Goal: Task Accomplishment & Management: Manage account settings

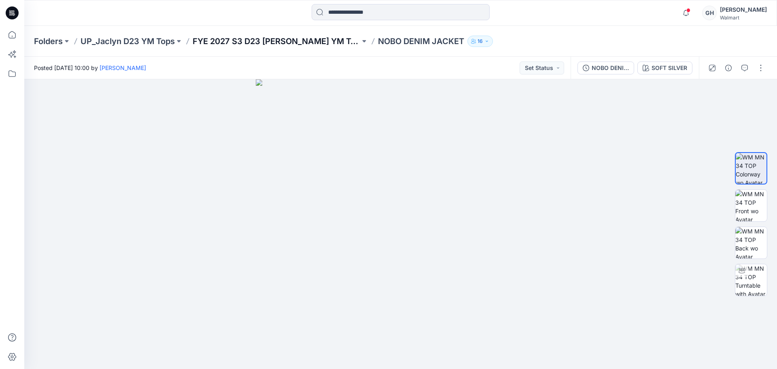
click at [311, 44] on p "FYE 2027 S3 D23 [PERSON_NAME] YM Tops GT IMPORTS" at bounding box center [276, 41] width 167 height 11
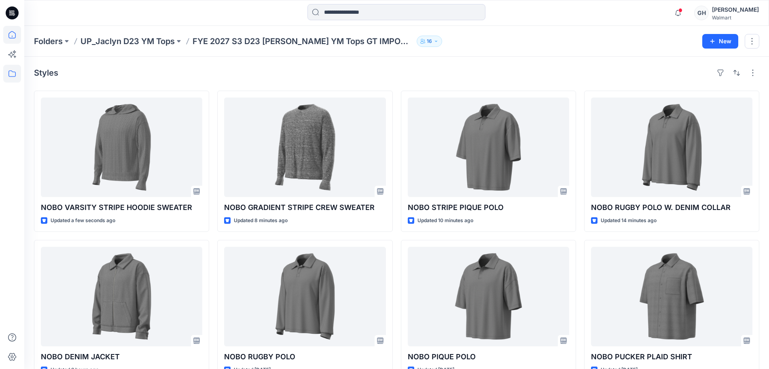
click at [6, 31] on icon at bounding box center [12, 35] width 18 height 18
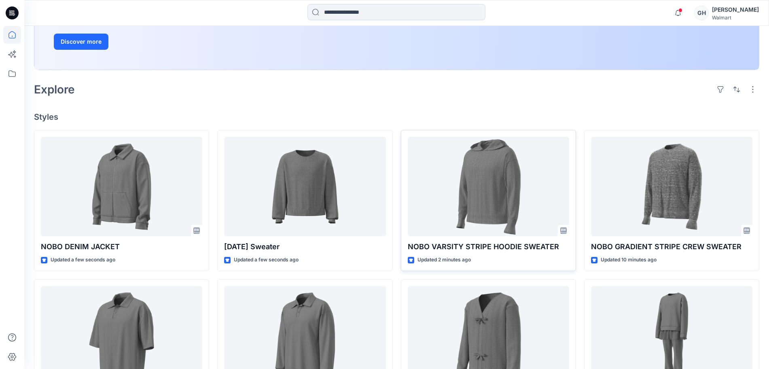
scroll to position [152, 0]
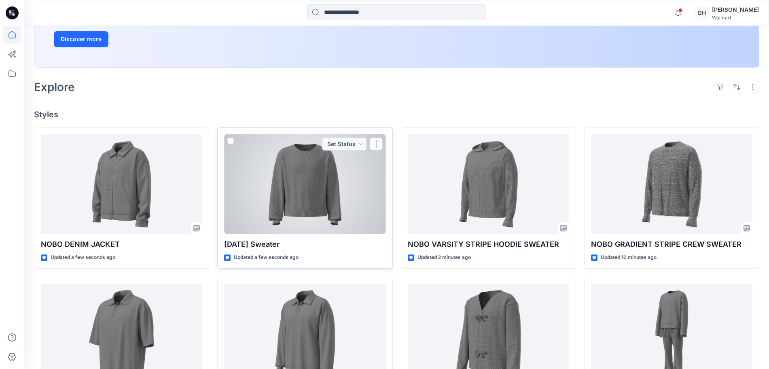
click at [311, 197] on div at bounding box center [304, 184] width 161 height 100
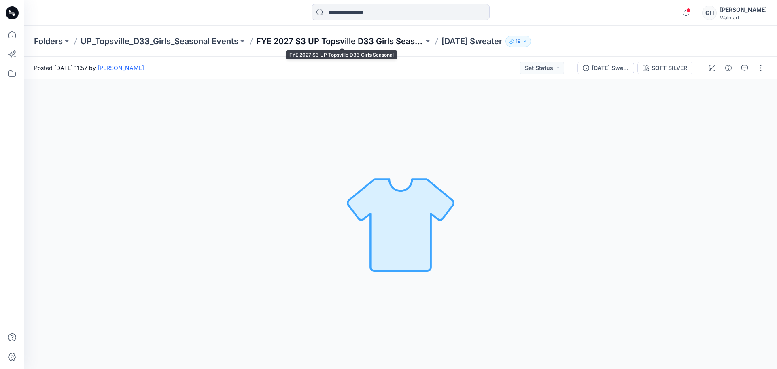
click at [310, 45] on p "FYE 2027 S3 UP Topsville D33 Girls Seasonal" at bounding box center [339, 41] width 167 height 11
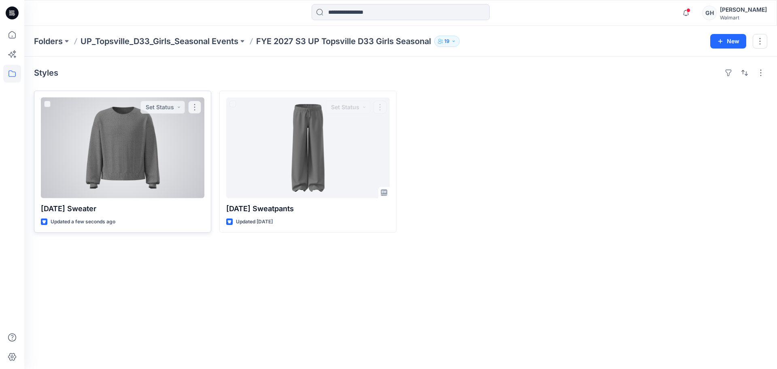
click at [160, 174] on div at bounding box center [122, 147] width 163 height 101
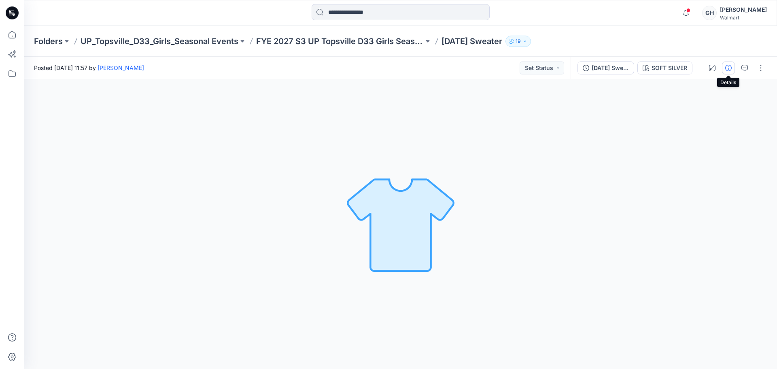
click at [724, 66] on button "button" at bounding box center [728, 67] width 13 height 13
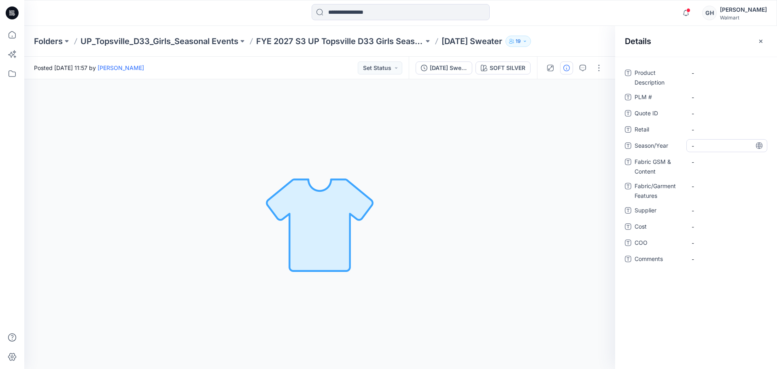
click at [715, 147] on span "-" at bounding box center [726, 146] width 70 height 8
type textarea "**********"
click at [703, 209] on span "-" at bounding box center [726, 210] width 70 height 8
type textarea "*********"
click at [704, 161] on Content "-" at bounding box center [726, 162] width 70 height 8
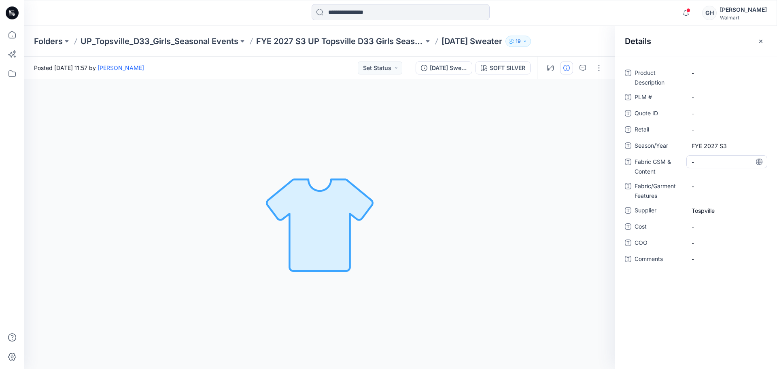
click at [707, 166] on Content "-" at bounding box center [726, 162] width 70 height 8
type textarea "**********"
click at [701, 186] on Features "-" at bounding box center [726, 186] width 70 height 8
click at [727, 172] on Content "7GG/100% Recycled Polyester/" at bounding box center [726, 164] width 70 height 17
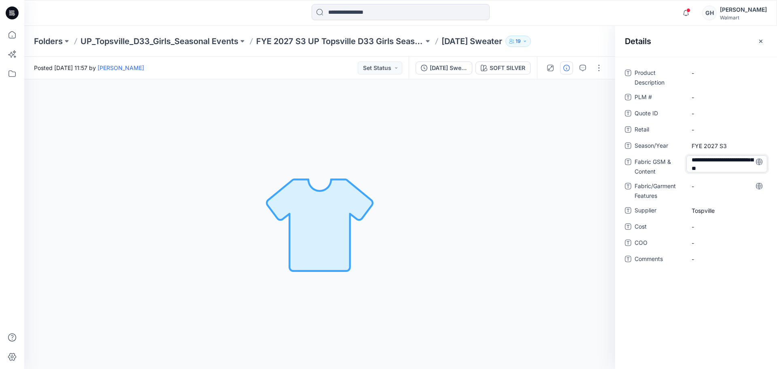
scroll to position [19, 0]
type textarea "**********"
click at [715, 183] on div "**********" at bounding box center [696, 170] width 142 height 209
click at [742, 178] on Content "7GG/100% Recycled Polyester/ Polyester Nashville Yarn Jersey |" at bounding box center [726, 168] width 70 height 25
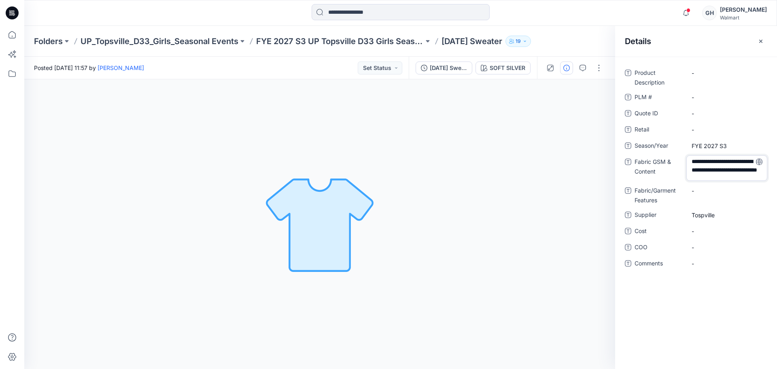
click at [723, 174] on textarea "**********" at bounding box center [726, 167] width 81 height 25
type textarea "**********"
click at [704, 192] on Features "-" at bounding box center [726, 190] width 70 height 8
click at [718, 265] on span "-" at bounding box center [726, 264] width 70 height 8
type textarea "*"
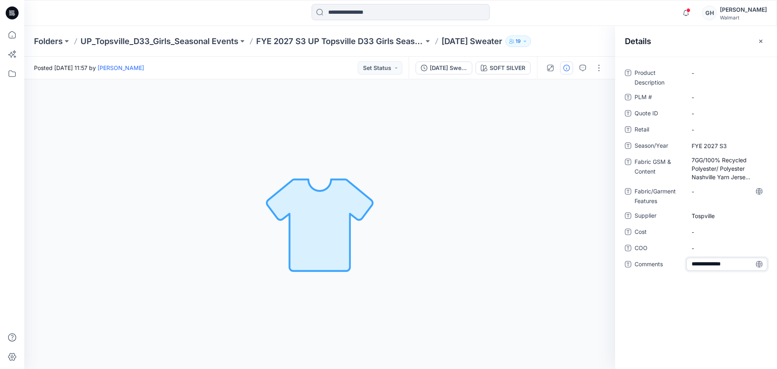
type textarea "**********"
click at [716, 252] on span "-" at bounding box center [726, 248] width 70 height 8
click at [746, 265] on span "3D Sub Fabric:" at bounding box center [726, 264] width 70 height 8
type textarea "**********"
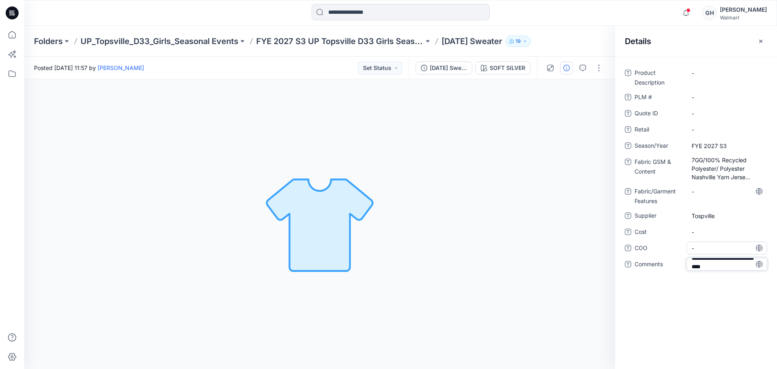
click at [719, 249] on span "-" at bounding box center [726, 248] width 70 height 8
click at [739, 270] on span "3D Sub Fabric: 7GG/ 100% Acrylic/" at bounding box center [726, 266] width 70 height 17
type textarea "**********"
click at [725, 248] on span "-" at bounding box center [726, 248] width 70 height 8
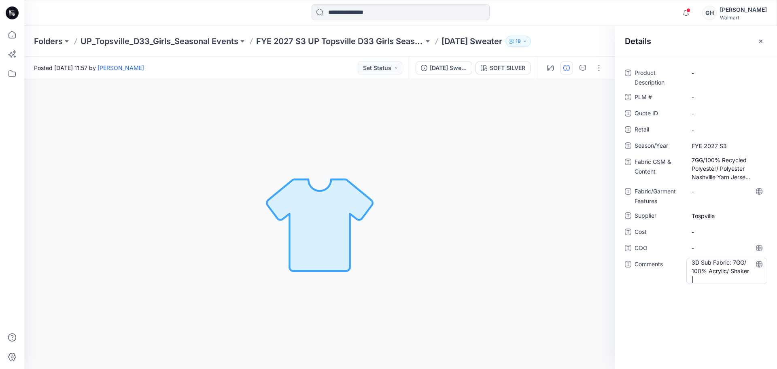
click at [714, 279] on span "3D Sub Fabric: 7GG/ 100% Acrylic/ Shaker |" at bounding box center [726, 270] width 70 height 25
type textarea "**********"
click at [714, 246] on span "-" at bounding box center [726, 248] width 70 height 8
drag, startPoint x: 739, startPoint y: 278, endPoint x: 713, endPoint y: 280, distance: 26.0
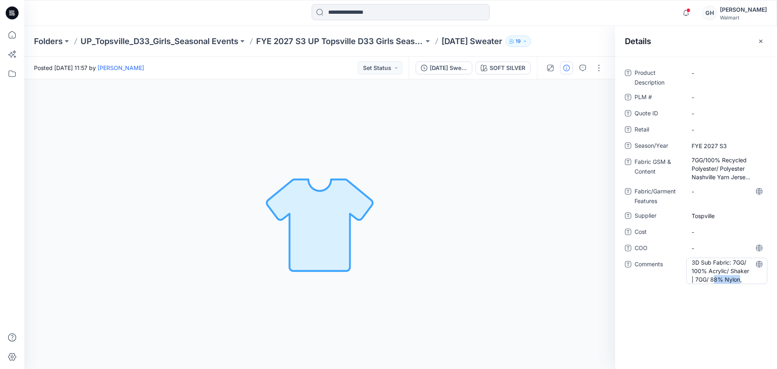
click at [713, 280] on span "3D Sub Fabric: 7GG/ 100% Acrylic/ Shaker | 7GG/ 88% Nylon," at bounding box center [726, 270] width 70 height 25
drag, startPoint x: 738, startPoint y: 280, endPoint x: 729, endPoint y: 278, distance: 9.0
click at [725, 279] on textarea "**********" at bounding box center [726, 270] width 81 height 25
drag, startPoint x: 737, startPoint y: 279, endPoint x: 725, endPoint y: 280, distance: 11.8
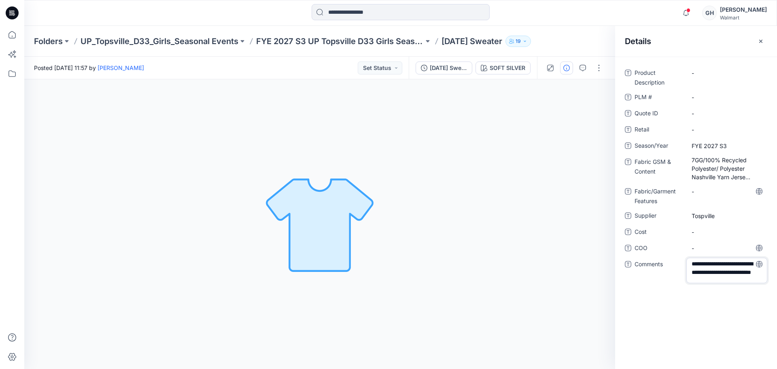
click at [725, 280] on textarea "**********" at bounding box center [726, 270] width 81 height 25
click at [748, 276] on textarea "**********" at bounding box center [726, 270] width 81 height 25
type textarea "**********"
click at [723, 251] on span "-" at bounding box center [726, 248] width 70 height 8
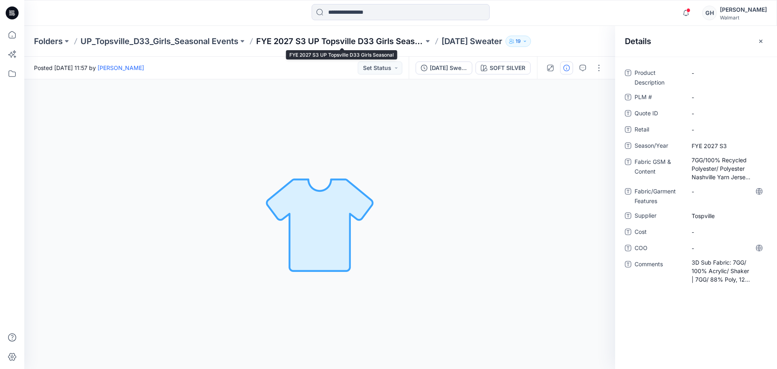
click at [362, 40] on p "FYE 2027 S3 UP Topsville D33 Girls Seasonal" at bounding box center [339, 41] width 167 height 11
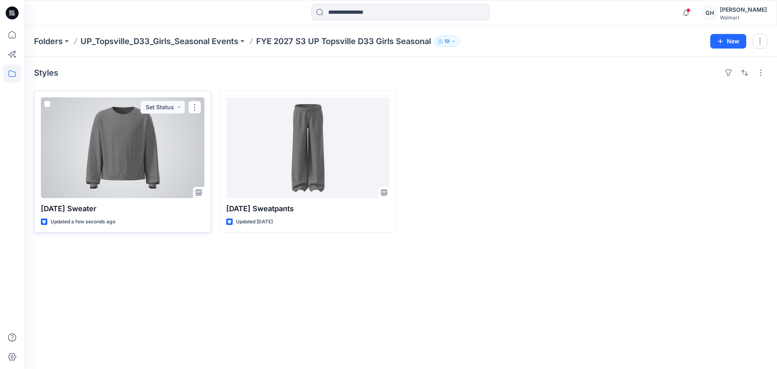
drag, startPoint x: 150, startPoint y: 155, endPoint x: 547, endPoint y: 127, distance: 397.9
click at [150, 155] on div at bounding box center [122, 147] width 163 height 101
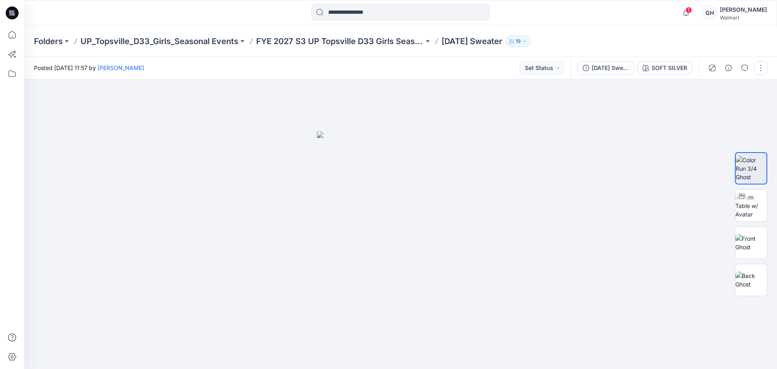
click at [765, 62] on button "button" at bounding box center [760, 67] width 13 height 13
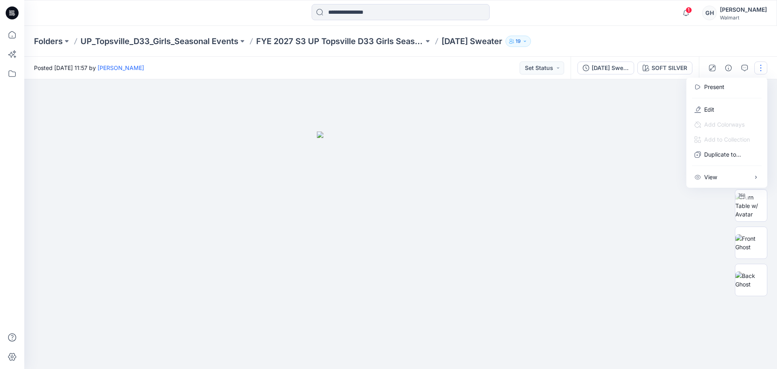
click at [762, 66] on button "button" at bounding box center [760, 67] width 13 height 13
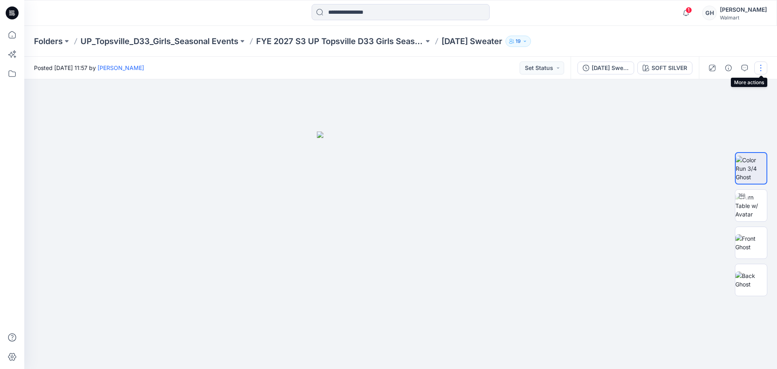
click at [759, 68] on button "button" at bounding box center [760, 67] width 13 height 13
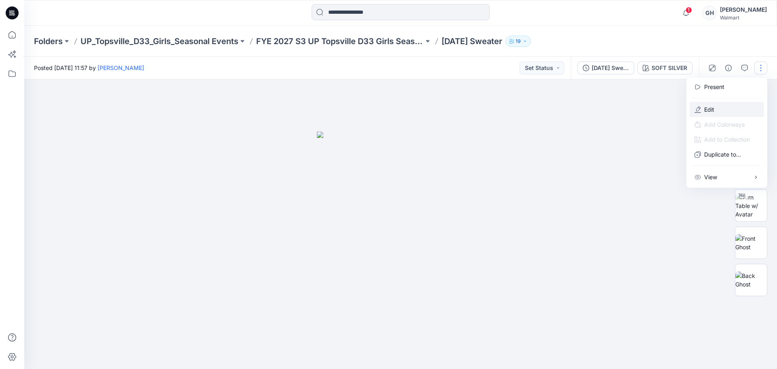
click at [711, 110] on p "Edit" at bounding box center [709, 109] width 10 height 8
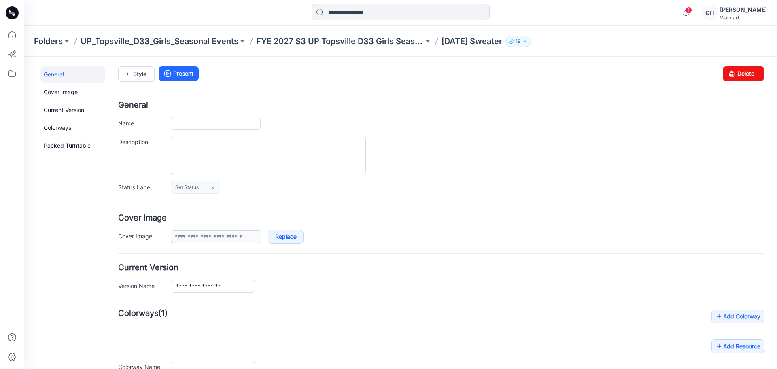
type input "**********"
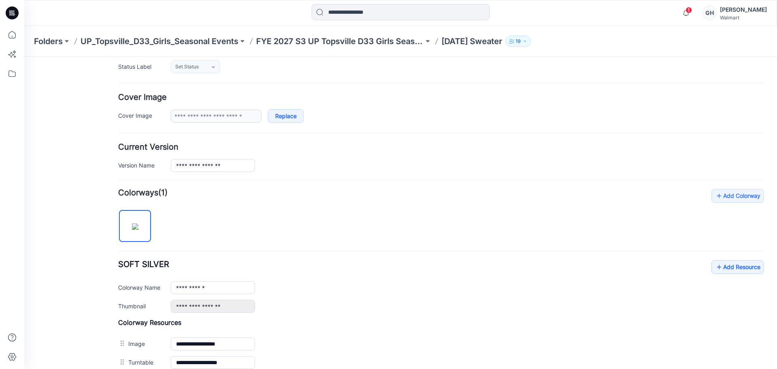
scroll to position [202, 0]
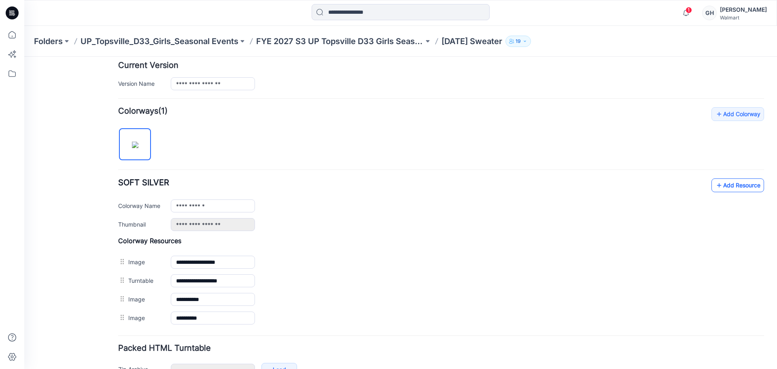
click at [715, 186] on icon at bounding box center [719, 185] width 8 height 13
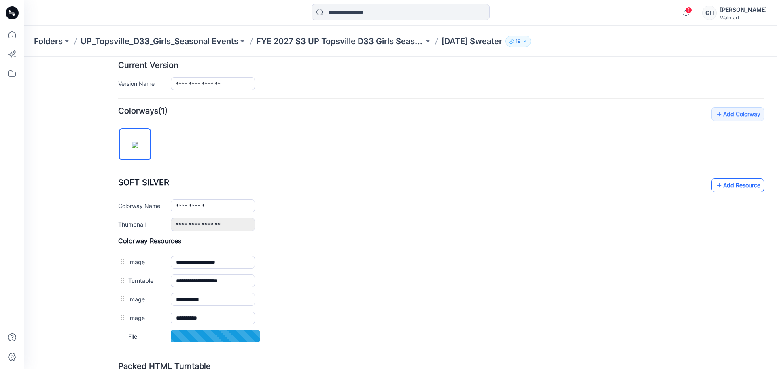
click at [716, 185] on link "Add Resource" at bounding box center [737, 185] width 53 height 14
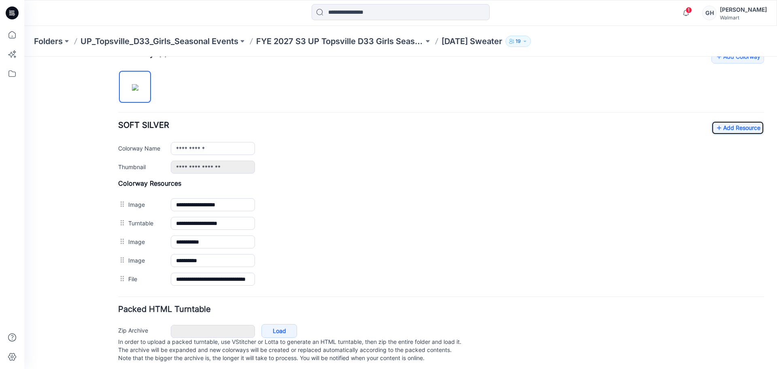
scroll to position [272, 0]
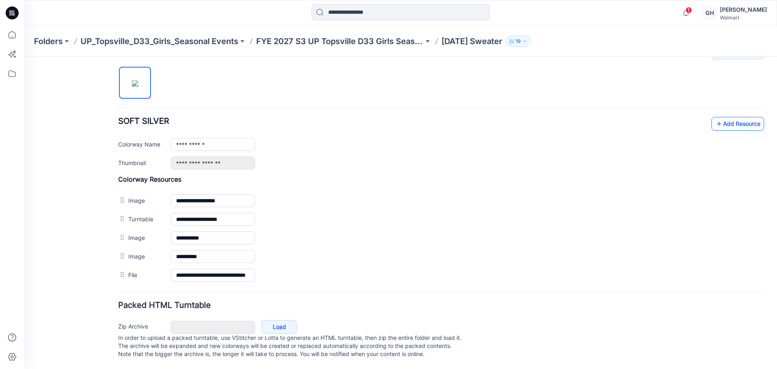
click at [721, 117] on link "Add Resource" at bounding box center [737, 124] width 53 height 14
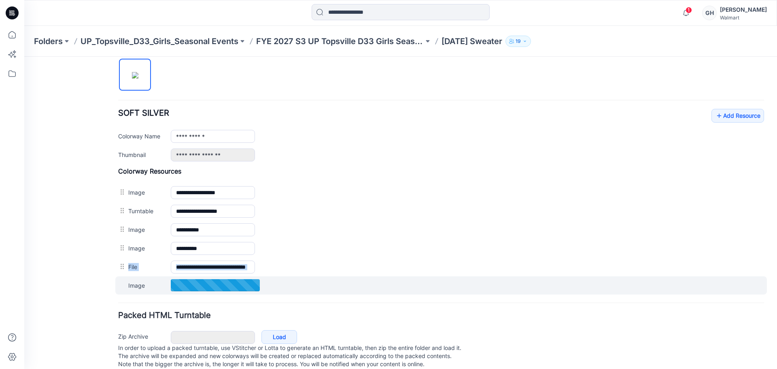
drag, startPoint x: 120, startPoint y: 264, endPoint x: 119, endPoint y: 283, distance: 19.0
click at [119, 283] on div "**********" at bounding box center [441, 230] width 646 height 127
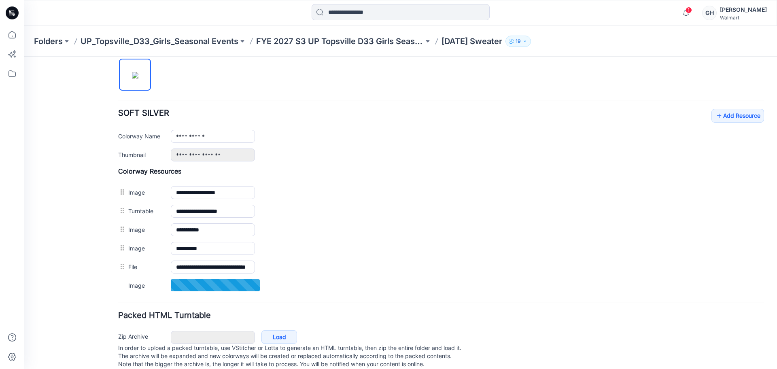
click at [87, 297] on div "General Cover Image Current Version Colorways Packed Turntable" at bounding box center [72, 87] width 65 height 585
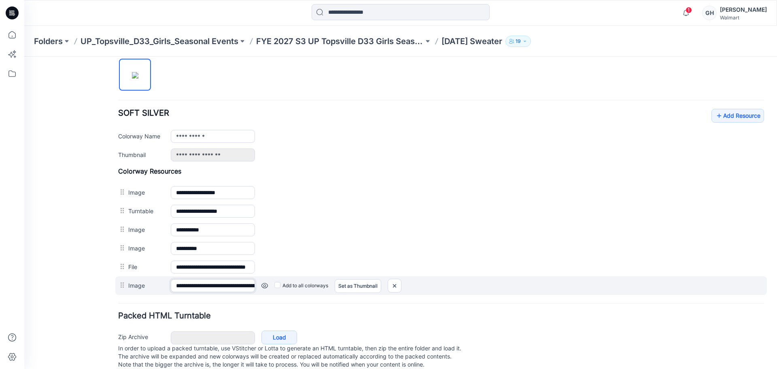
click at [203, 286] on input "**********" at bounding box center [213, 285] width 84 height 13
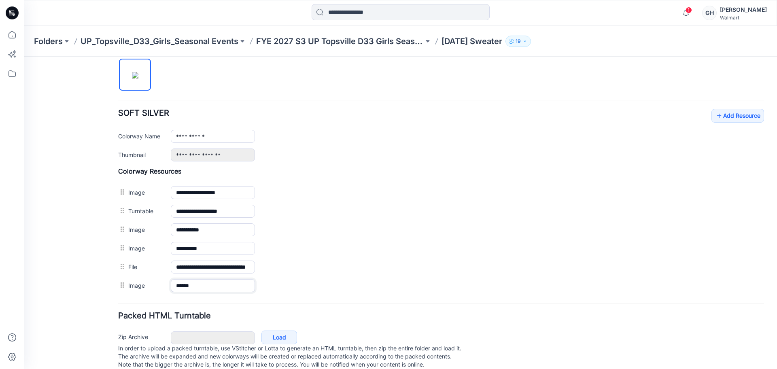
type input "******"
click at [165, 303] on hr at bounding box center [441, 303] width 646 height 1
click at [361, 37] on p "FYE 2027 S3 UP Topsville D33 Girls Seasonal" at bounding box center [339, 41] width 167 height 11
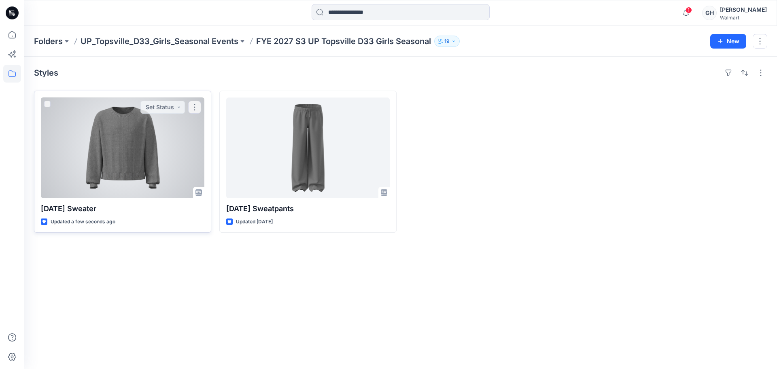
click at [115, 175] on div at bounding box center [122, 147] width 163 height 101
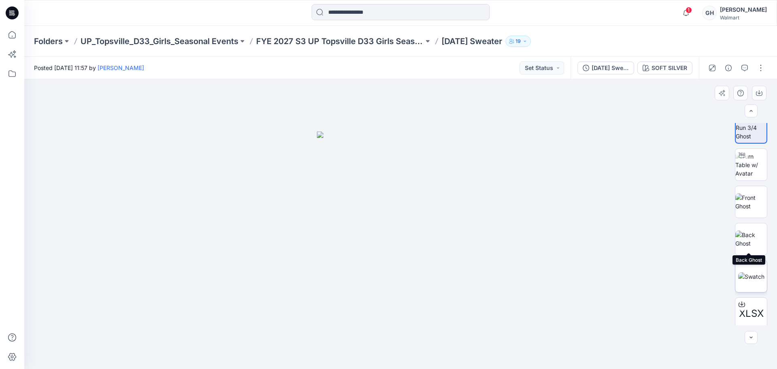
scroll to position [16, 0]
click at [751, 269] on img at bounding box center [751, 272] width 26 height 8
click at [754, 216] on div "XLSX" at bounding box center [751, 224] width 32 height 202
click at [755, 189] on img at bounding box center [751, 197] width 32 height 17
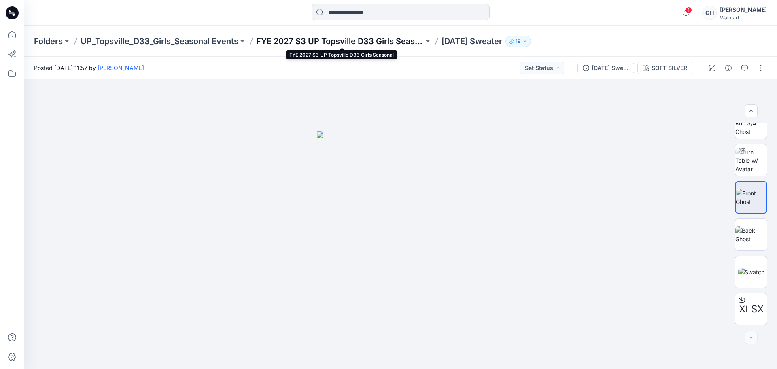
click at [333, 42] on p "FYE 2027 S3 UP Topsville D33 Girls Seasonal" at bounding box center [339, 41] width 167 height 11
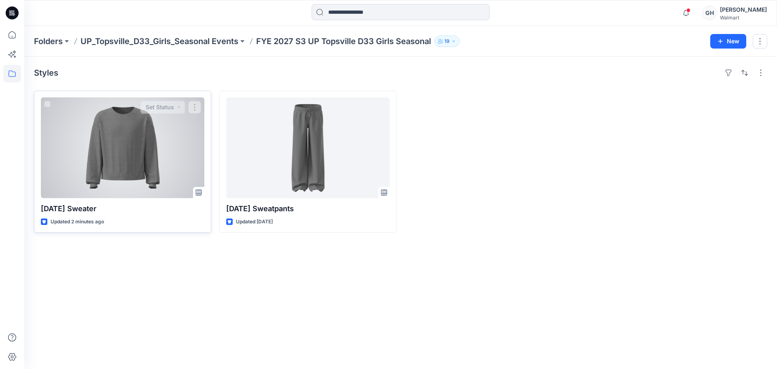
click at [102, 147] on div at bounding box center [122, 147] width 163 height 101
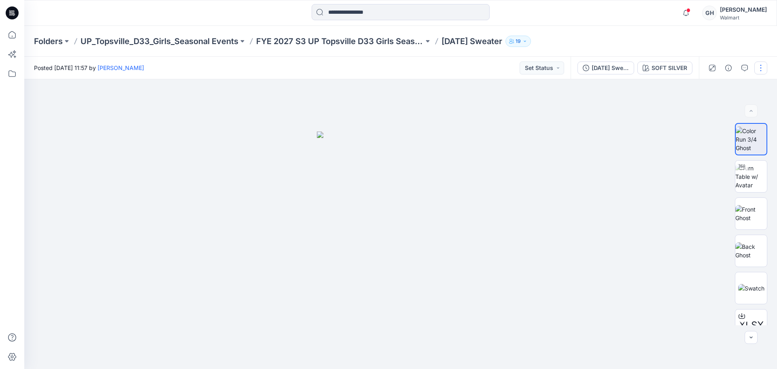
click at [755, 72] on button "button" at bounding box center [760, 67] width 13 height 13
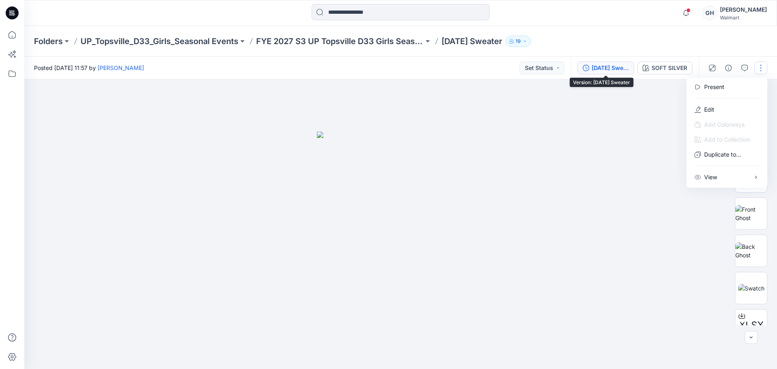
click at [594, 64] on div "[DATE] Sweater" at bounding box center [609, 68] width 37 height 9
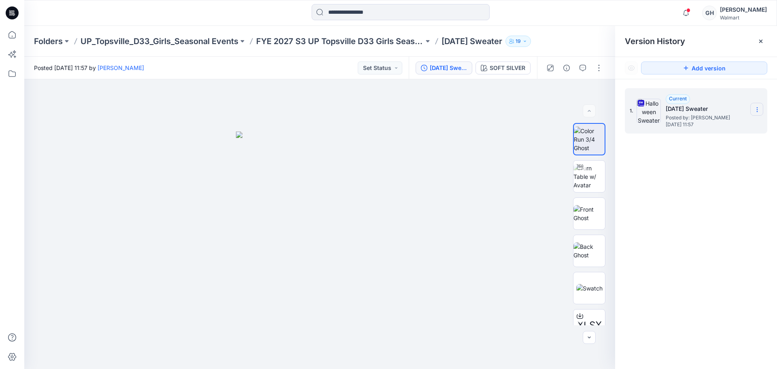
click at [758, 107] on icon at bounding box center [757, 109] width 6 height 6
click at [711, 128] on span "Download Source BW File" at bounding box center [716, 126] width 68 height 10
click at [340, 42] on p "FYE 2027 S3 UP Topsville D33 Girls Seasonal" at bounding box center [339, 41] width 167 height 11
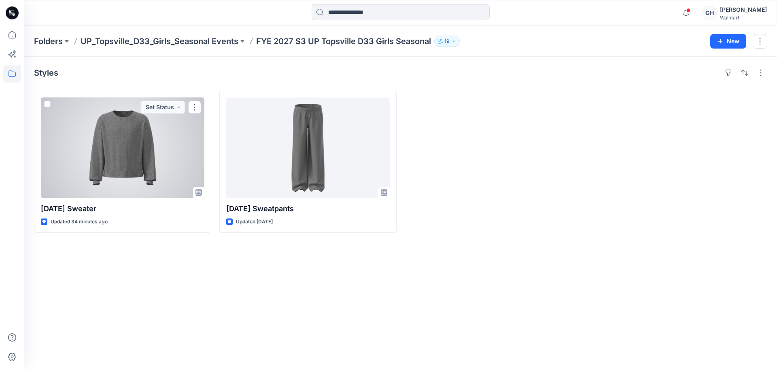
drag, startPoint x: 123, startPoint y: 166, endPoint x: 557, endPoint y: 138, distance: 434.1
click at [123, 166] on div at bounding box center [122, 147] width 163 height 101
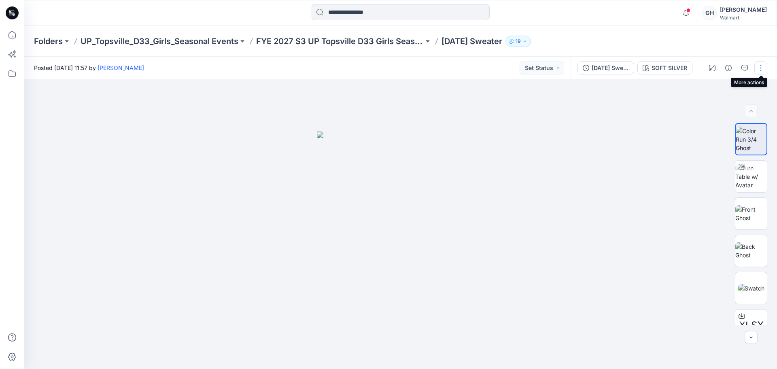
click at [760, 67] on button "button" at bounding box center [760, 67] width 13 height 13
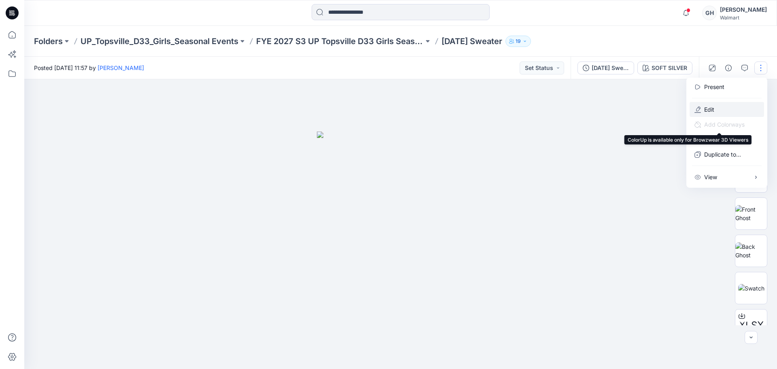
click at [709, 107] on p "Edit" at bounding box center [709, 109] width 10 height 8
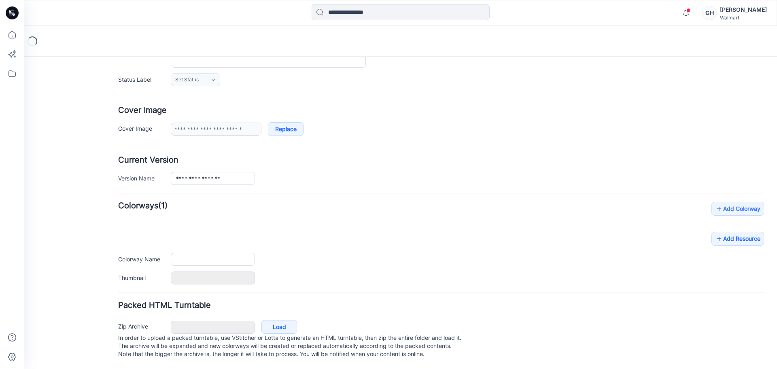
type input "**********"
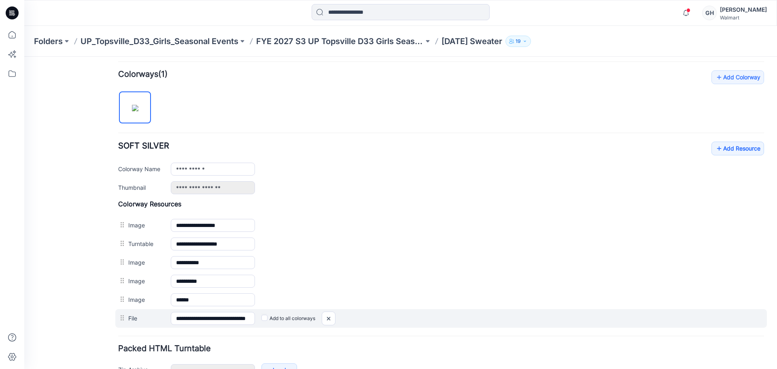
scroll to position [290, 0]
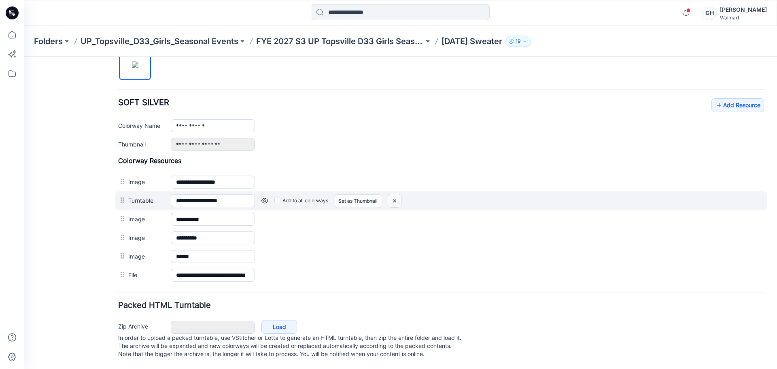
click at [392, 194] on img at bounding box center [394, 200] width 13 height 13
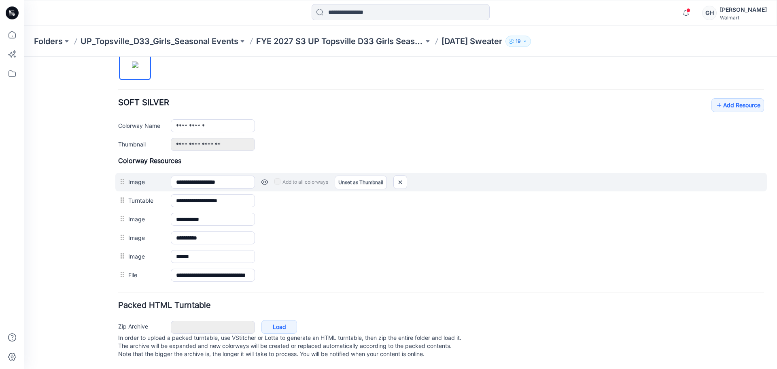
scroll to position [272, 0]
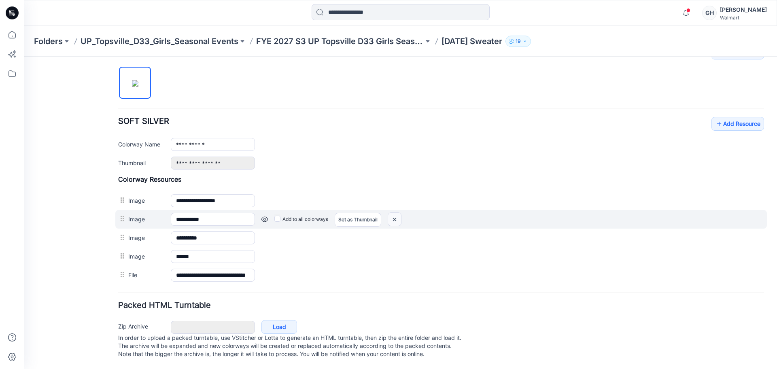
click at [396, 214] on img at bounding box center [394, 219] width 13 height 13
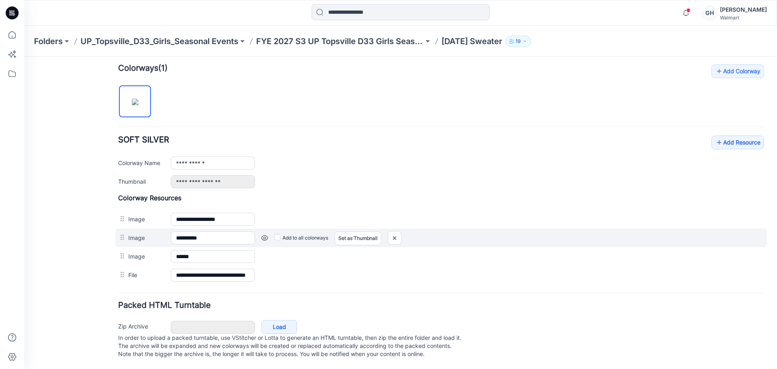
scroll to position [253, 0]
click at [390, 231] on img at bounding box center [394, 237] width 13 height 13
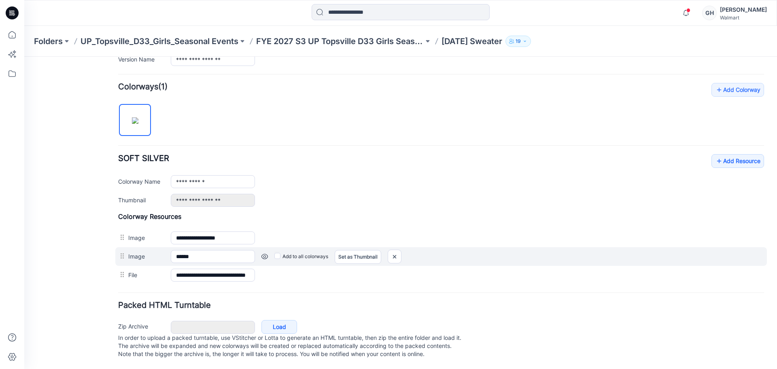
scroll to position [235, 0]
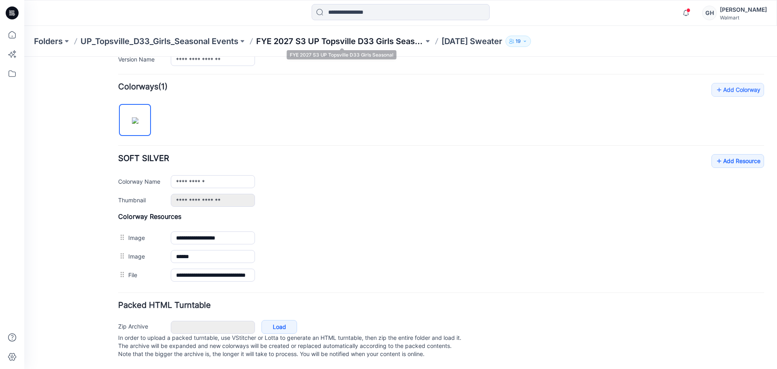
click at [362, 38] on p "FYE 2027 S3 UP Topsville D33 Girls Seasonal" at bounding box center [339, 41] width 167 height 11
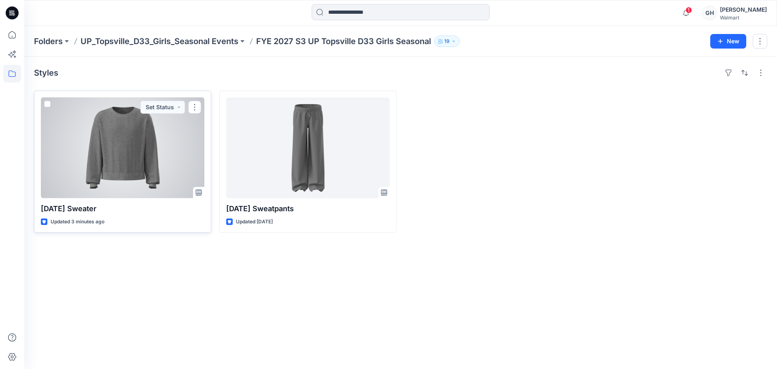
click at [150, 159] on div at bounding box center [122, 147] width 163 height 101
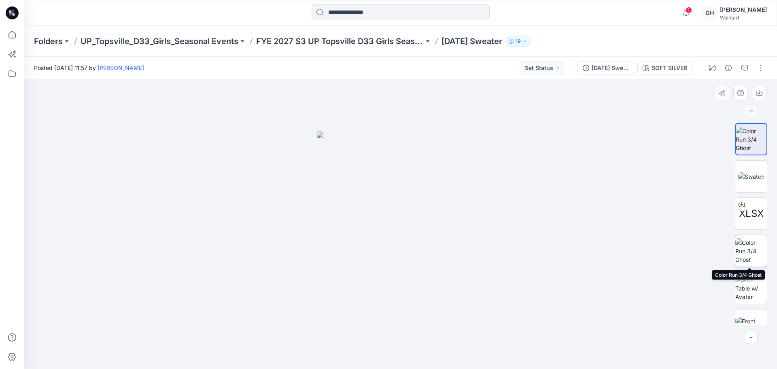
click at [752, 250] on img at bounding box center [751, 250] width 32 height 25
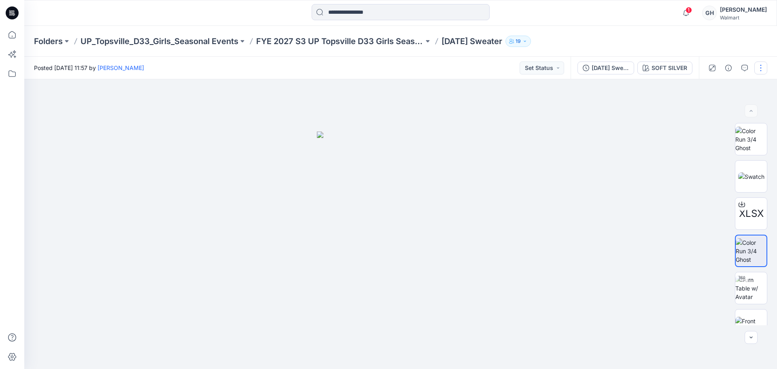
click at [763, 68] on button "button" at bounding box center [760, 67] width 13 height 13
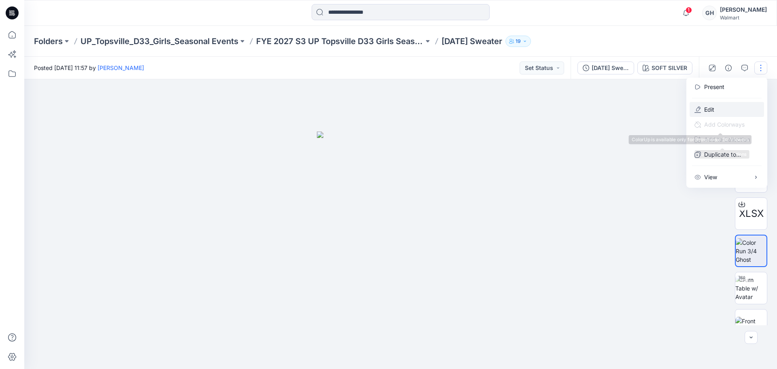
click at [722, 111] on button "Edit" at bounding box center [726, 109] width 74 height 15
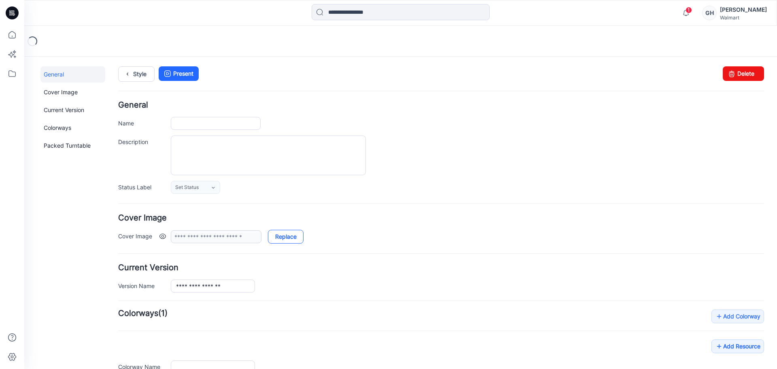
type input "**********"
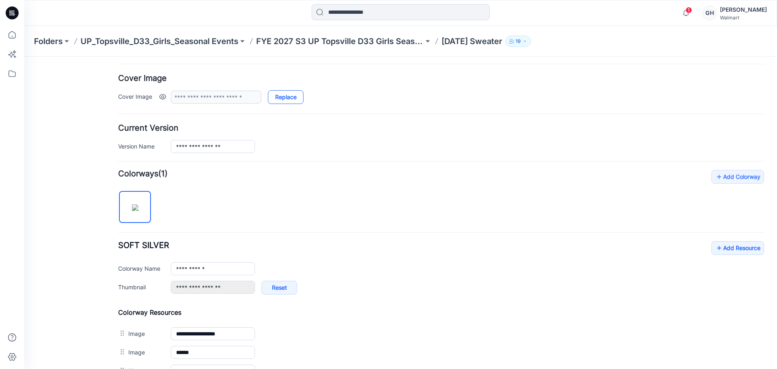
scroll to position [202, 0]
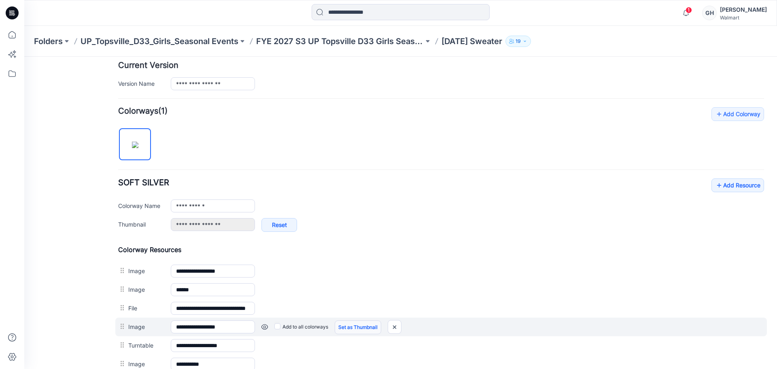
click at [343, 328] on link "Set as Thumbnail" at bounding box center [358, 327] width 47 height 14
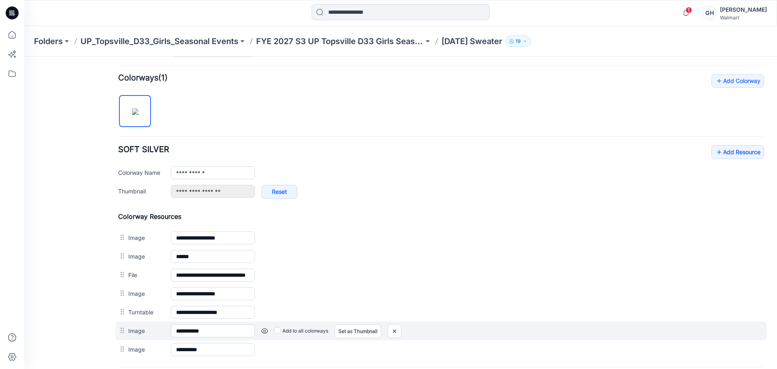
scroll to position [253, 0]
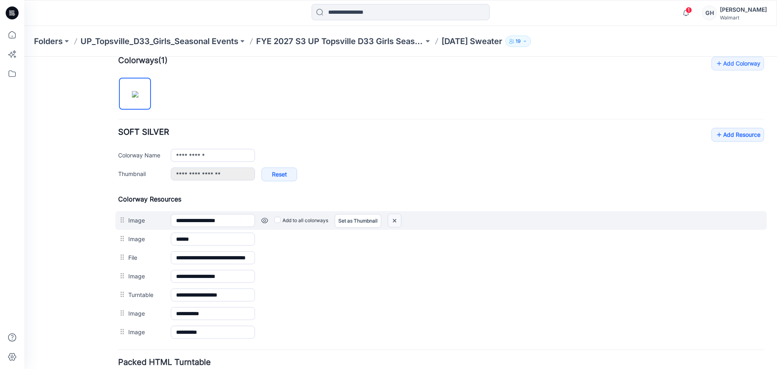
drag, startPoint x: 450, startPoint y: 108, endPoint x: 400, endPoint y: 218, distance: 121.1
click at [400, 218] on img at bounding box center [394, 220] width 13 height 13
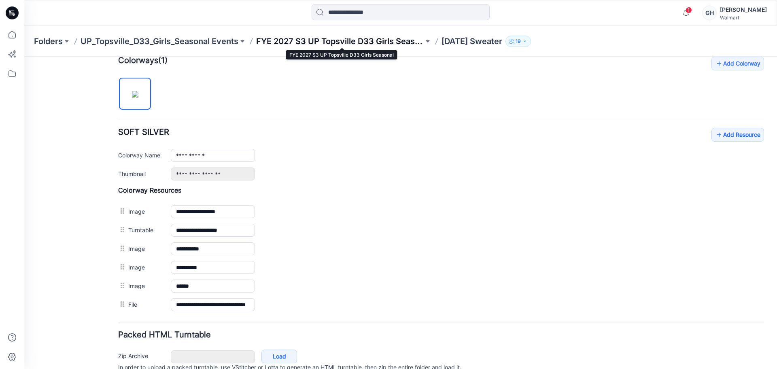
click at [355, 39] on p "FYE 2027 S3 UP Topsville D33 Girls Seasonal" at bounding box center [339, 41] width 167 height 11
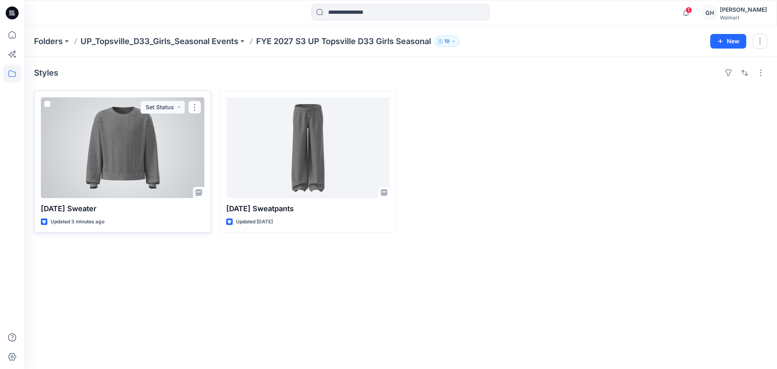
drag, startPoint x: 138, startPoint y: 144, endPoint x: 371, endPoint y: 159, distance: 233.9
click at [138, 144] on div at bounding box center [122, 147] width 163 height 101
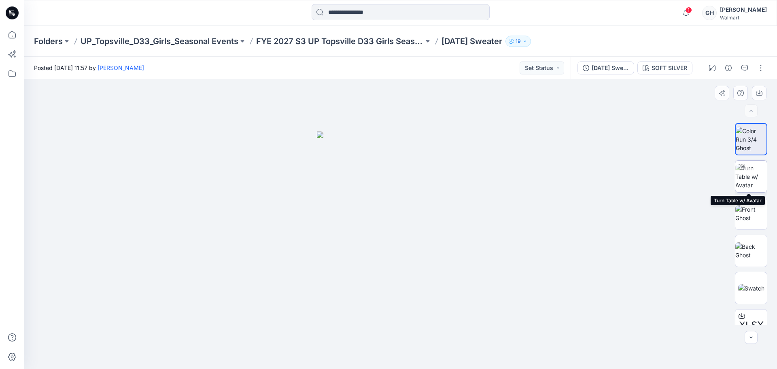
click at [745, 178] on img at bounding box center [751, 176] width 32 height 25
drag, startPoint x: 362, startPoint y: 355, endPoint x: 333, endPoint y: 316, distance: 48.3
click at [147, 331] on div at bounding box center [400, 224] width 752 height 290
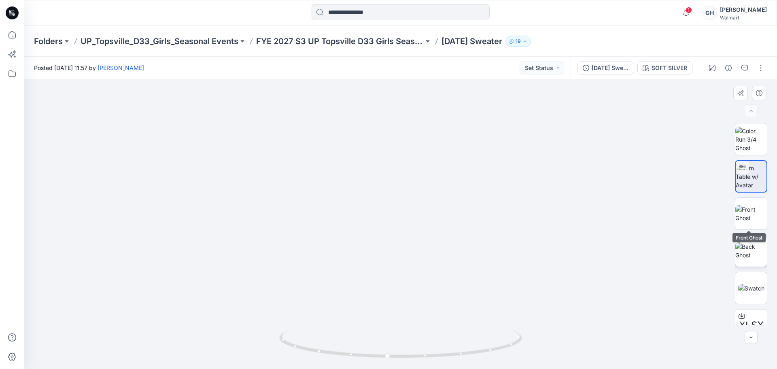
drag, startPoint x: 753, startPoint y: 215, endPoint x: 737, endPoint y: 236, distance: 26.3
click at [752, 215] on img at bounding box center [751, 213] width 32 height 17
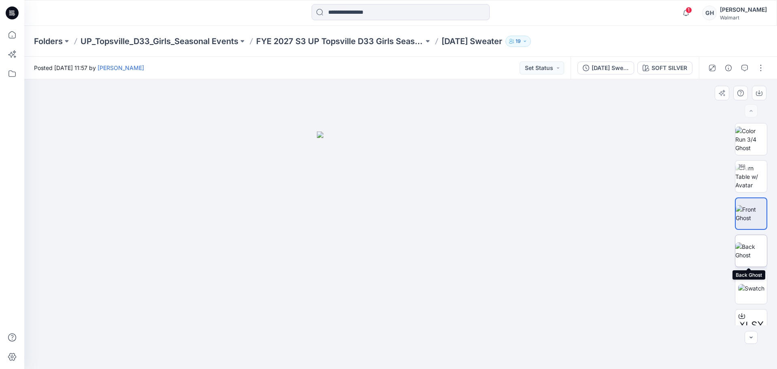
click at [742, 248] on img at bounding box center [751, 250] width 32 height 17
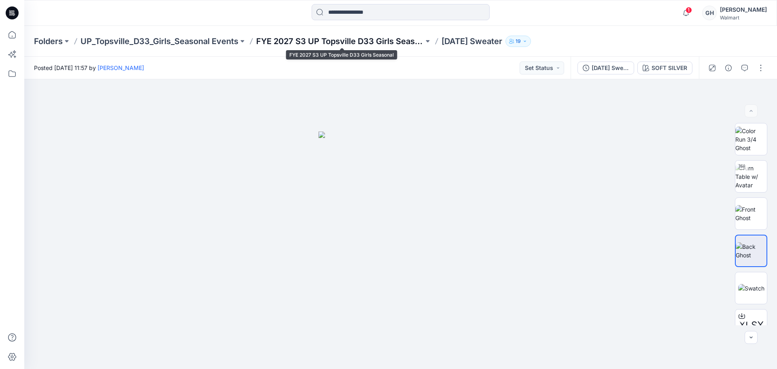
click at [342, 41] on p "FYE 2027 S3 UP Topsville D33 Girls Seasonal" at bounding box center [339, 41] width 167 height 11
